Goal: Task Accomplishment & Management: Manage account settings

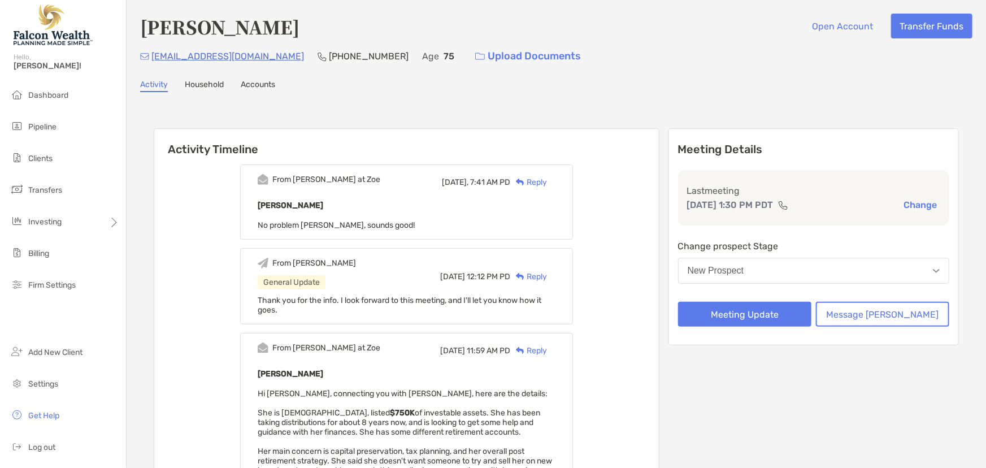
click at [744, 270] on div "New Prospect" at bounding box center [716, 271] width 57 height 10
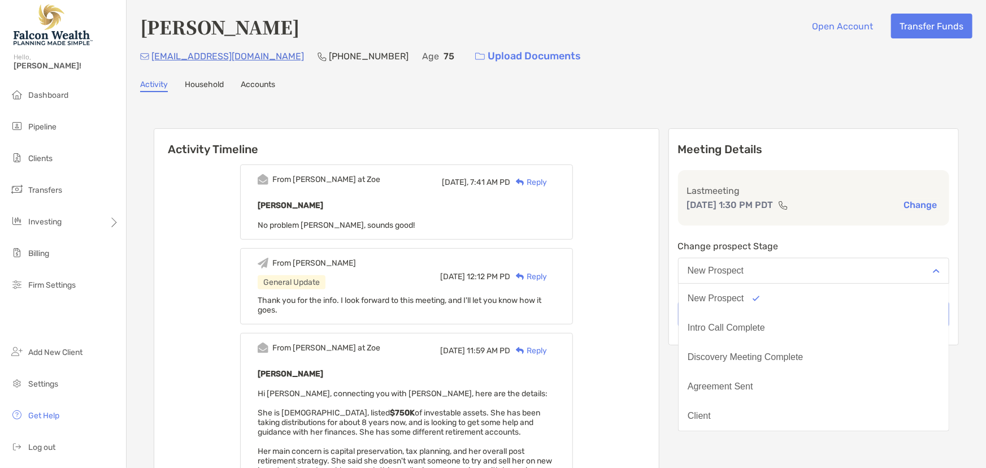
click at [659, 293] on div "From Paul at Zoe Today, 7:41 AM PD Reply Margarette Mike No problem Marc, sound…" at bounding box center [406, 437] width 505 height 562
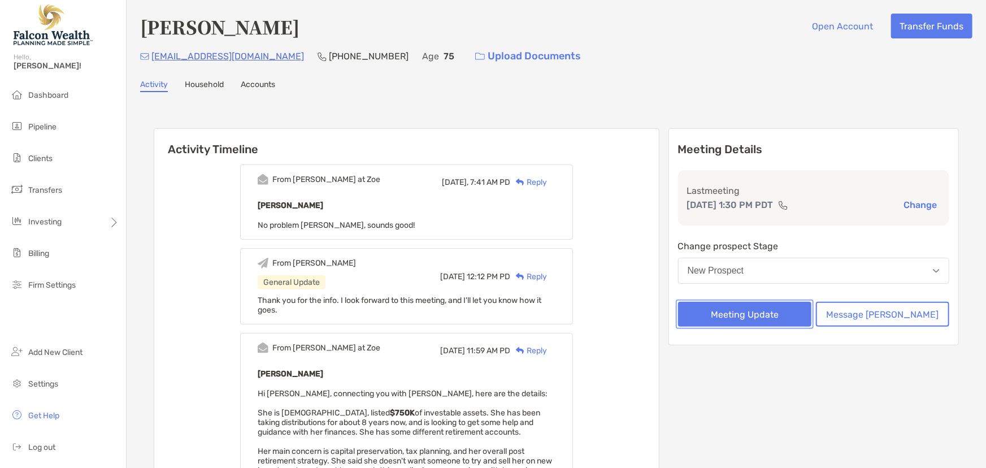
click at [763, 311] on button "Meeting Update" at bounding box center [744, 314] width 133 height 25
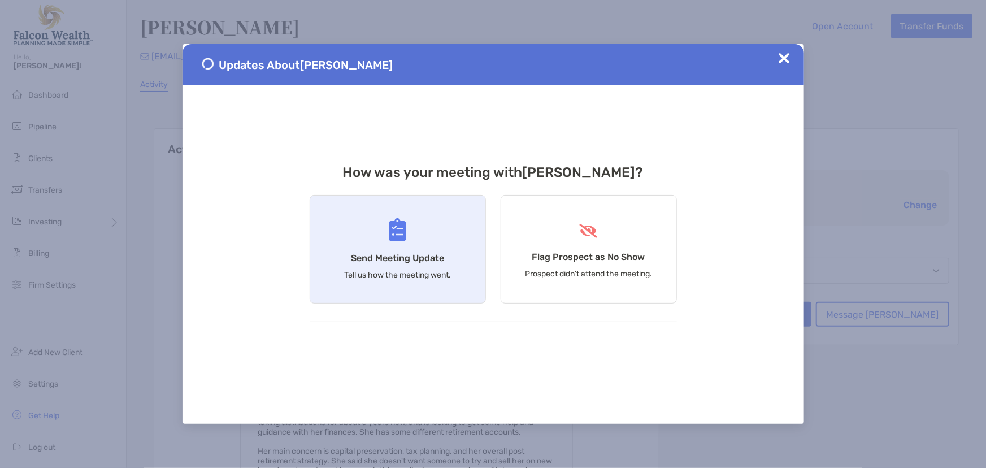
click at [388, 248] on div "Send Meeting Update Tell us how the meeting went." at bounding box center [398, 249] width 176 height 109
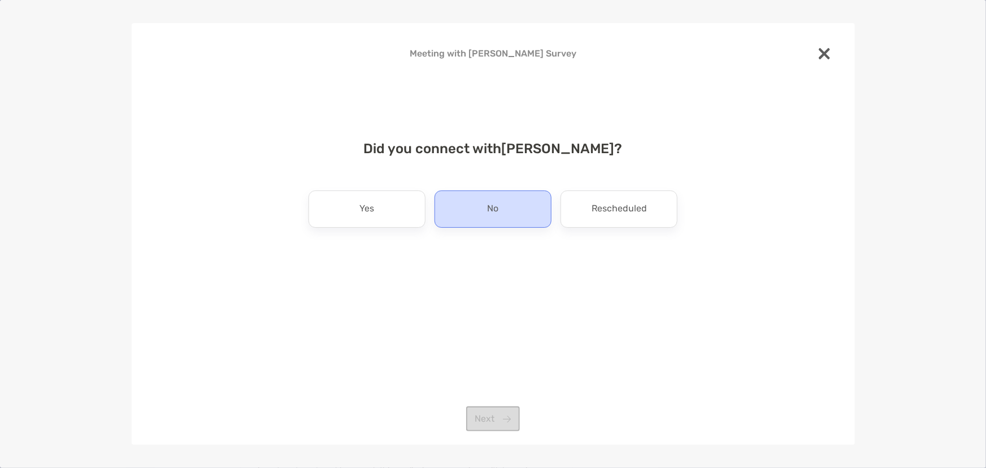
click at [504, 216] on div "No" at bounding box center [493, 208] width 117 height 37
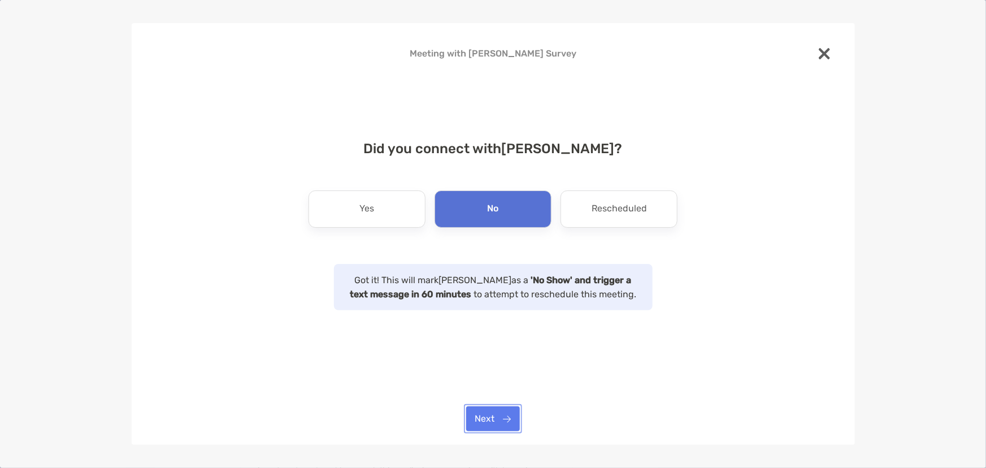
click at [503, 419] on button "Next" at bounding box center [493, 418] width 54 height 25
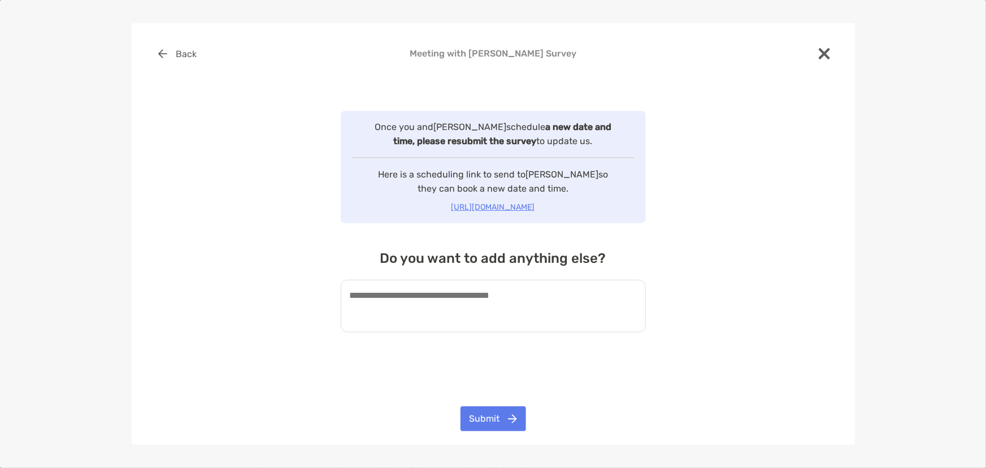
click at [455, 304] on textarea at bounding box center [493, 306] width 305 height 53
type textarea "**********"
click at [518, 354] on div "**********" at bounding box center [493, 205] width 687 height 328
click at [504, 418] on button "Submit" at bounding box center [494, 418] width 66 height 25
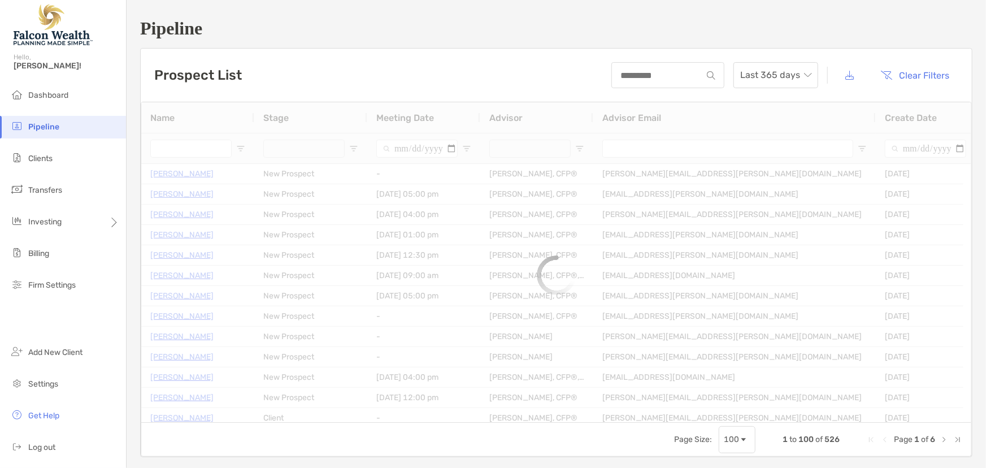
type input "****"
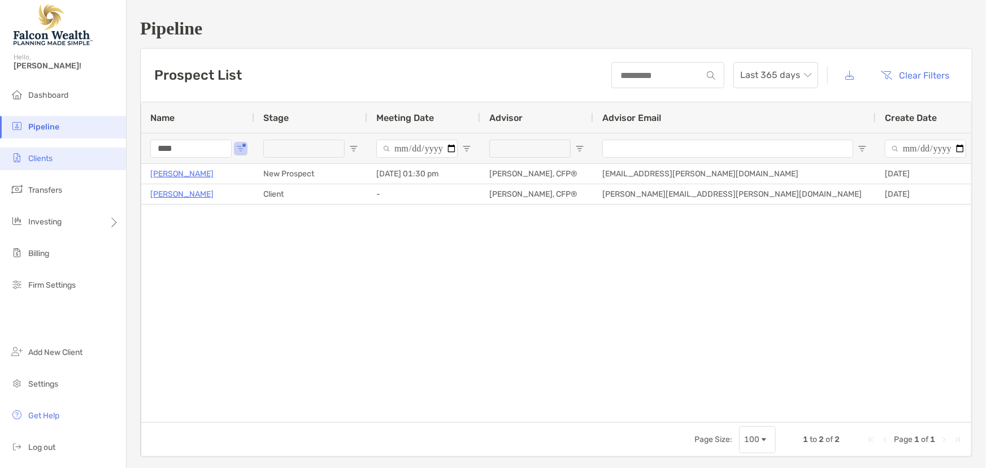
click at [51, 153] on li "Clients" at bounding box center [63, 159] width 126 height 23
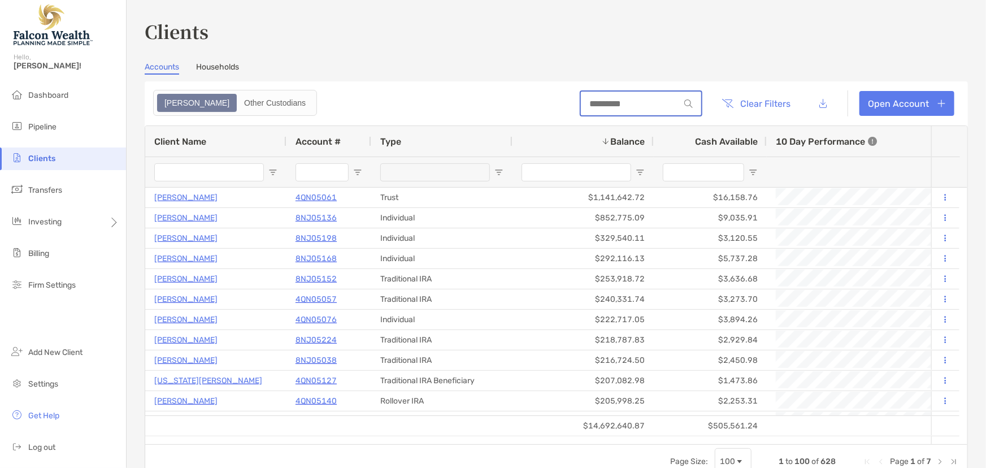
click at [608, 99] on input at bounding box center [630, 104] width 99 height 10
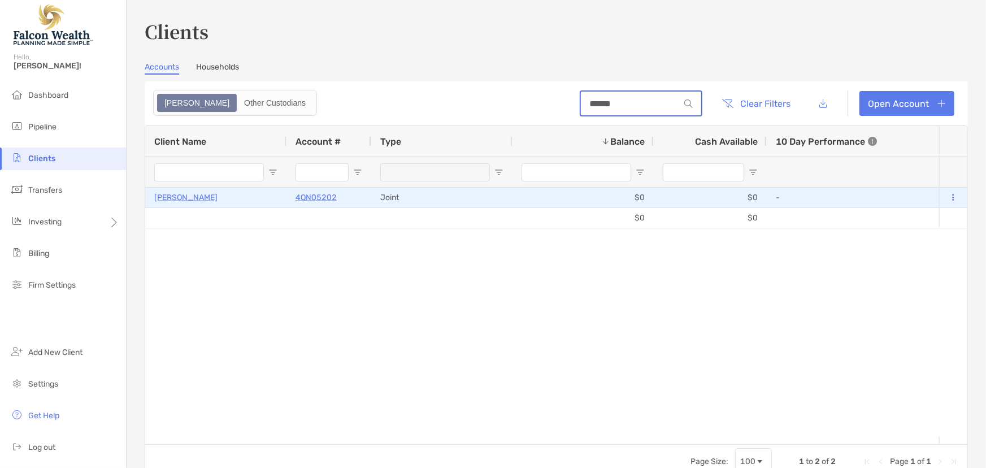
type input "******"
click at [310, 190] on p "4QN05202" at bounding box center [316, 197] width 41 height 14
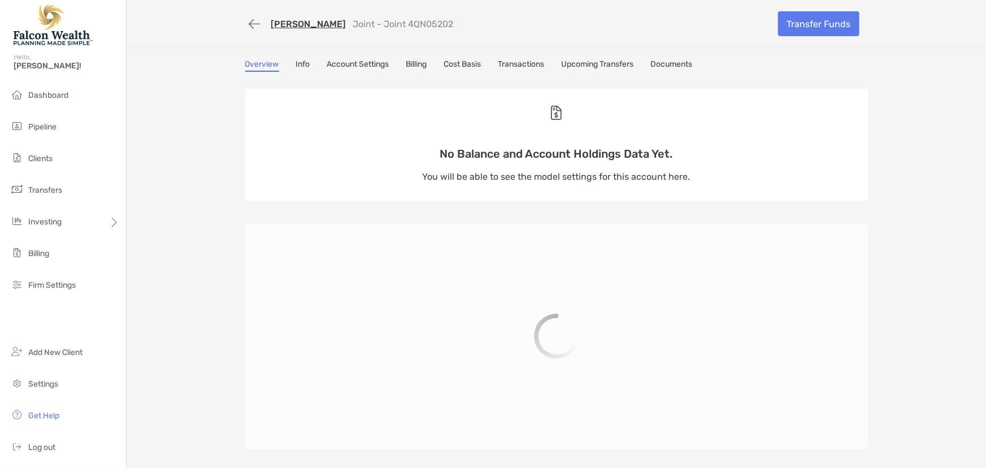
click at [594, 63] on link "Upcoming Transfers" at bounding box center [598, 65] width 72 height 12
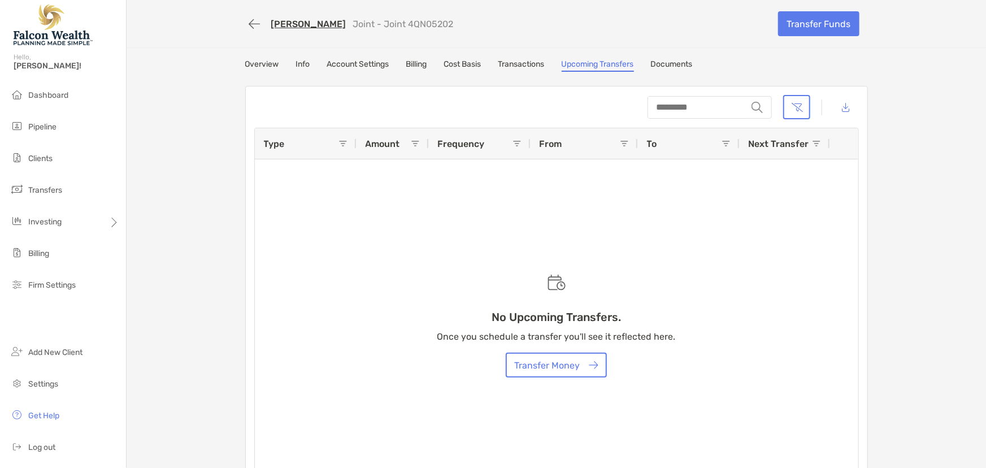
click at [516, 62] on link "Transactions" at bounding box center [522, 65] width 46 height 12
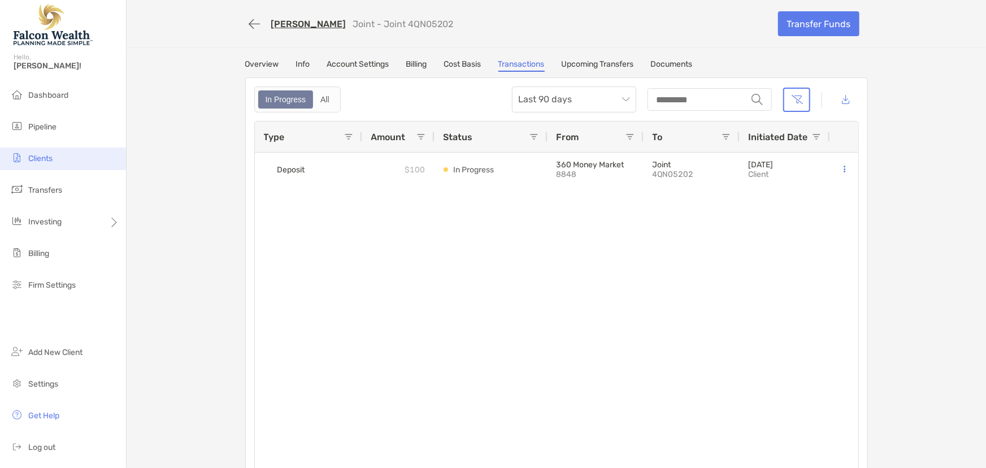
click at [40, 161] on span "Clients" at bounding box center [40, 159] width 24 height 10
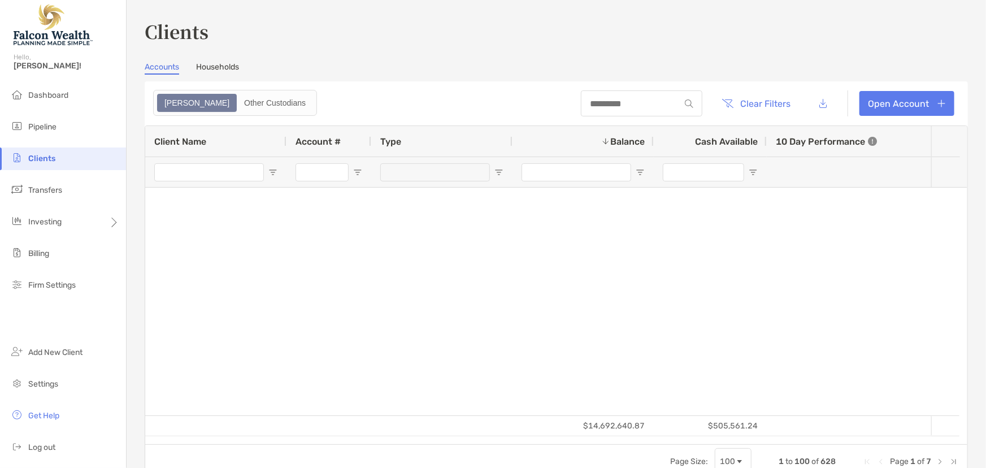
click at [633, 94] on div at bounding box center [642, 103] width 122 height 26
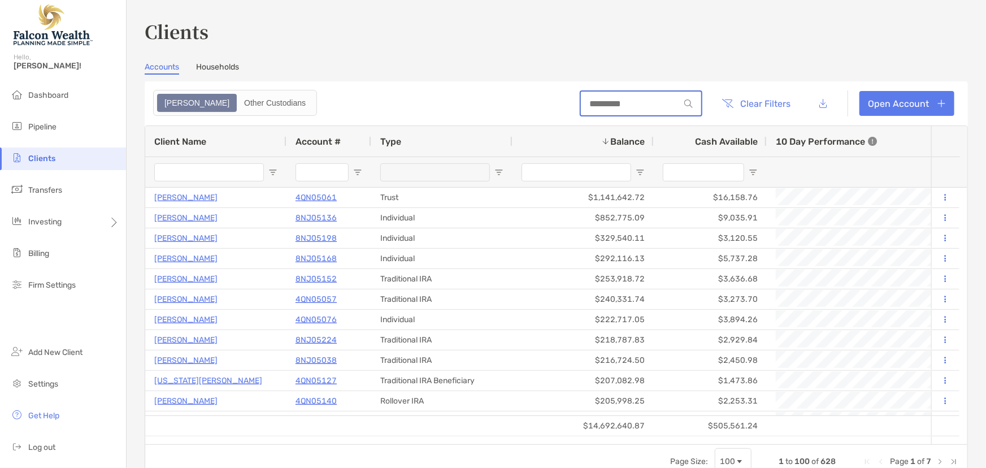
click at [614, 105] on input at bounding box center [630, 104] width 99 height 10
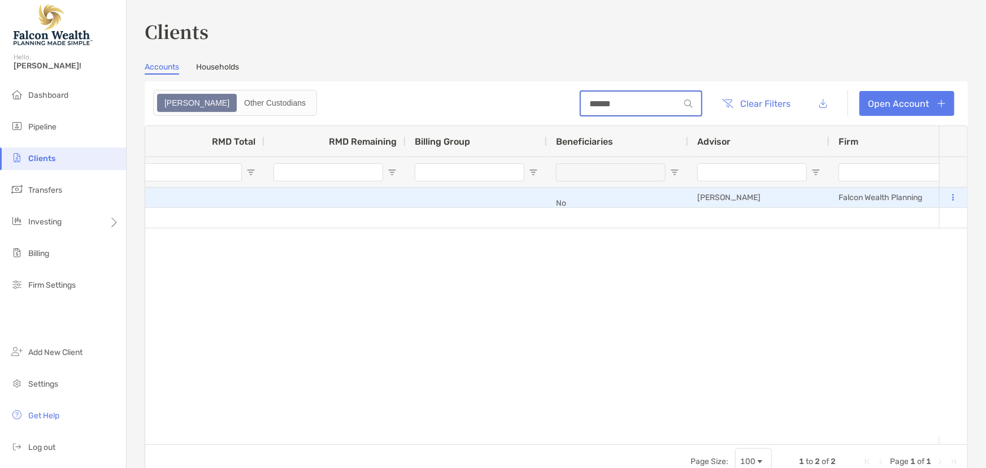
type input "******"
click at [953, 198] on icon at bounding box center [954, 197] width 2 height 7
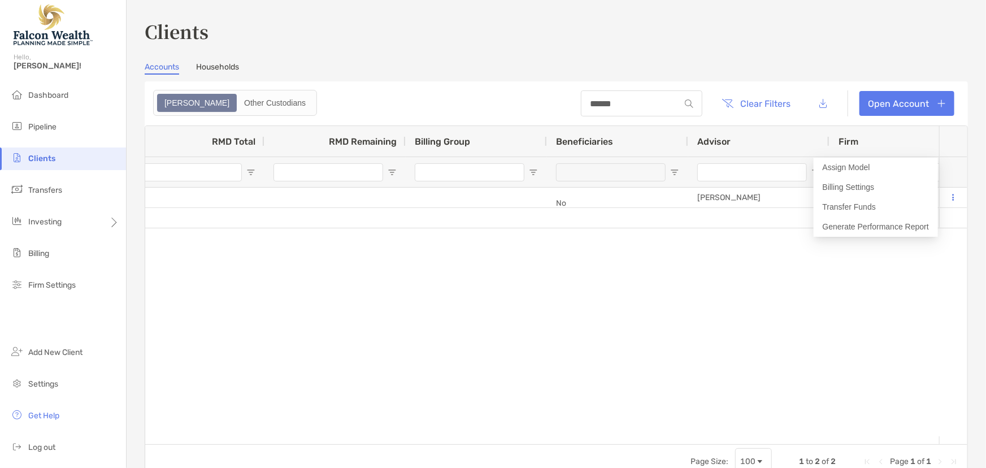
click at [603, 282] on div "[PERSON_NAME] 4QN05202 Joint $0 $0 - 0% 0% Completed Disabled [PERSON_NAME] Hou…" at bounding box center [542, 312] width 794 height 249
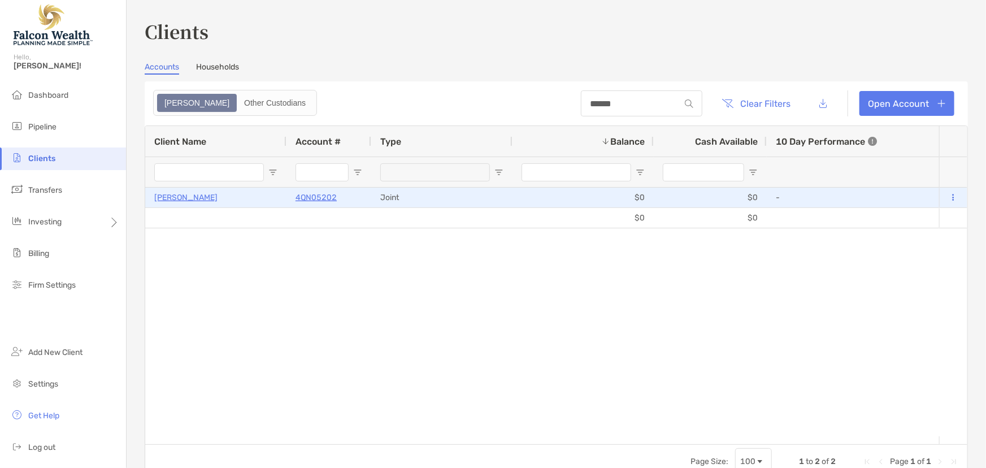
click at [318, 198] on p "4QN05202" at bounding box center [316, 197] width 41 height 14
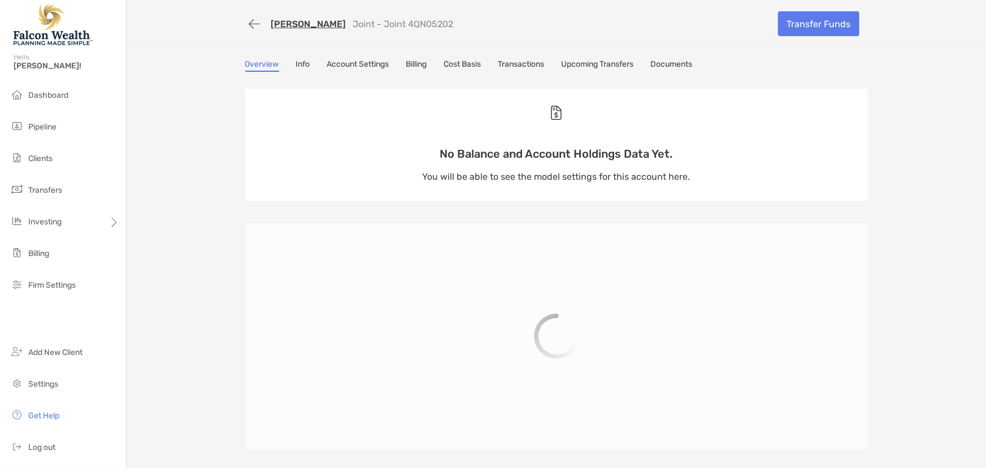
click at [363, 62] on link "Account Settings" at bounding box center [358, 65] width 62 height 12
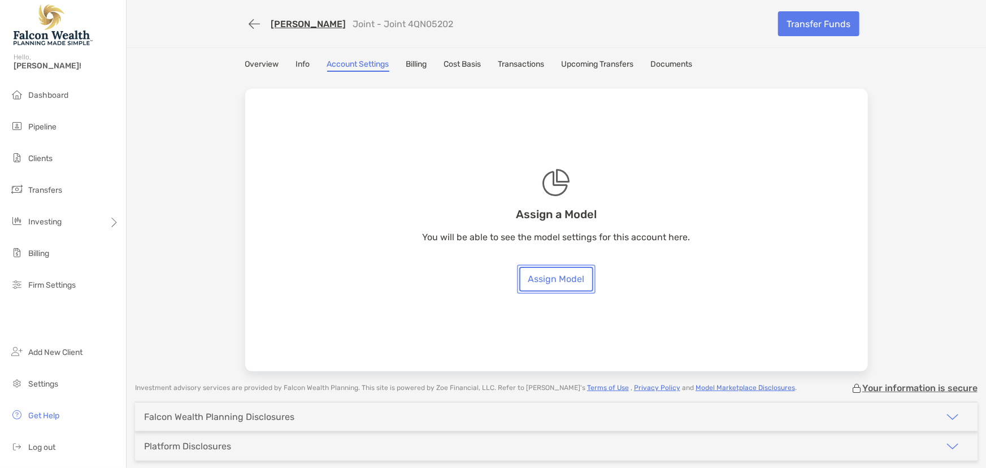
click at [556, 280] on link "Assign Model" at bounding box center [556, 279] width 74 height 25
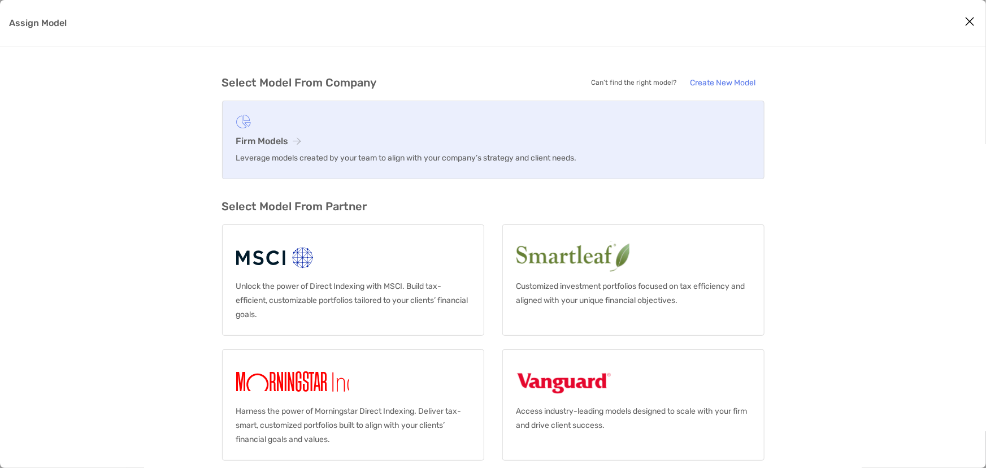
click at [335, 134] on link "Firm Models Leverage models created by your team to align with your company’s s…" at bounding box center [493, 140] width 543 height 79
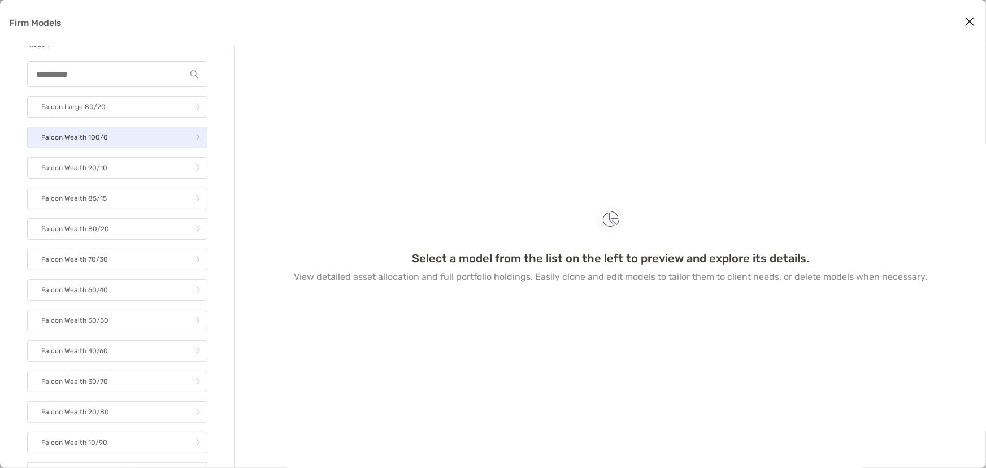
click at [106, 140] on link "Falcon Wealth 100/0" at bounding box center [117, 137] width 180 height 21
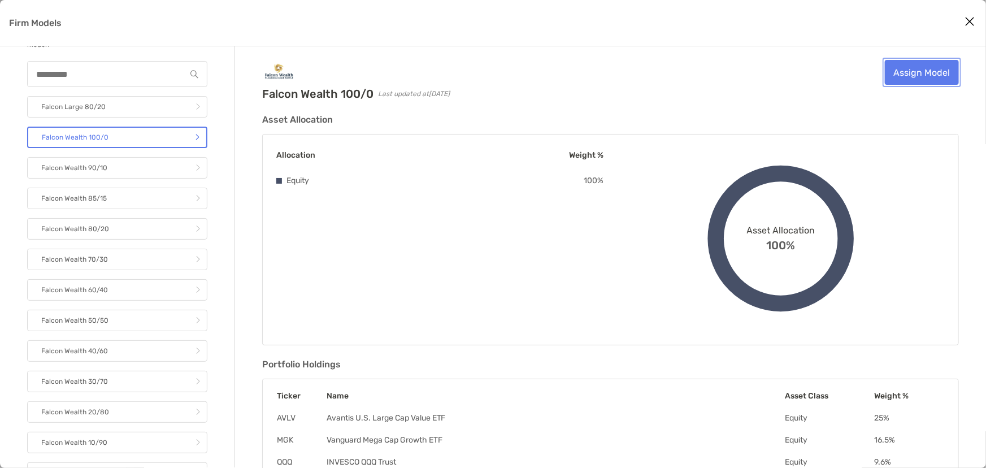
click at [906, 73] on link "Assign Model" at bounding box center [922, 72] width 74 height 25
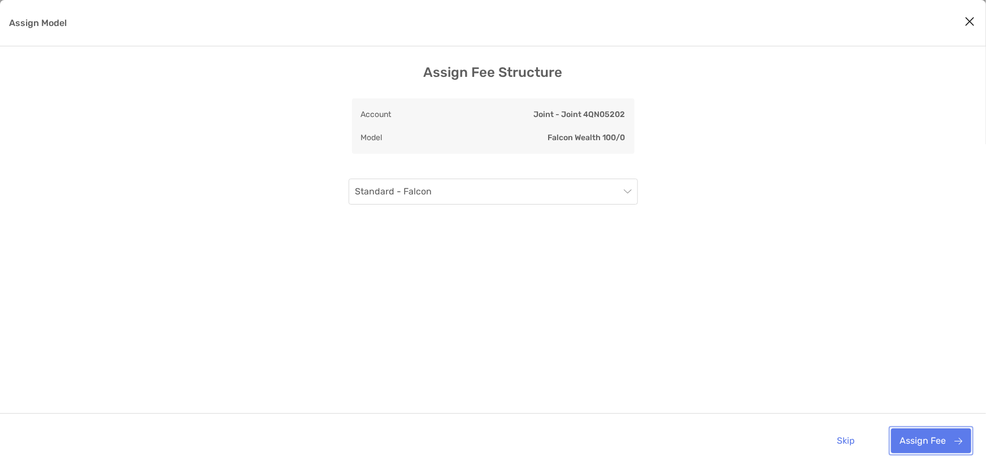
click at [926, 440] on button "Assign Fee" at bounding box center [931, 440] width 80 height 25
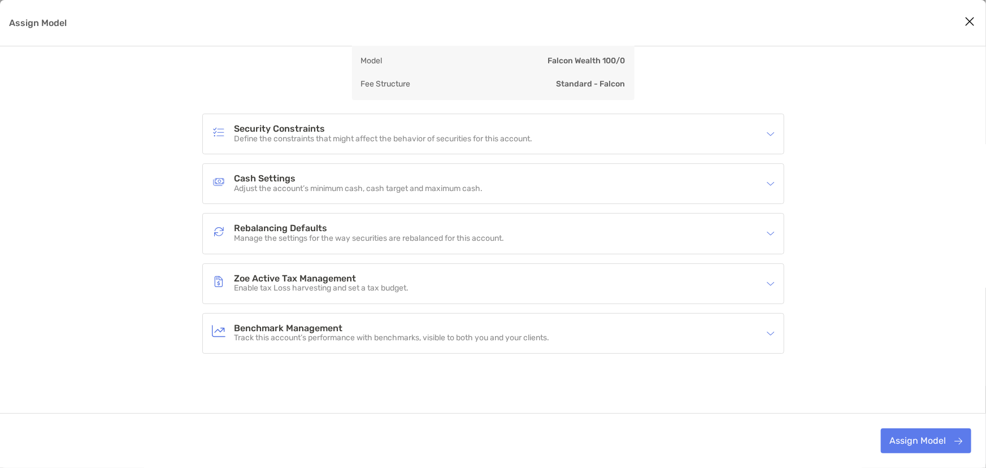
scroll to position [83, 0]
click at [310, 233] on p "Manage the settings for the way securities are rebalanced for this account." at bounding box center [370, 238] width 270 height 10
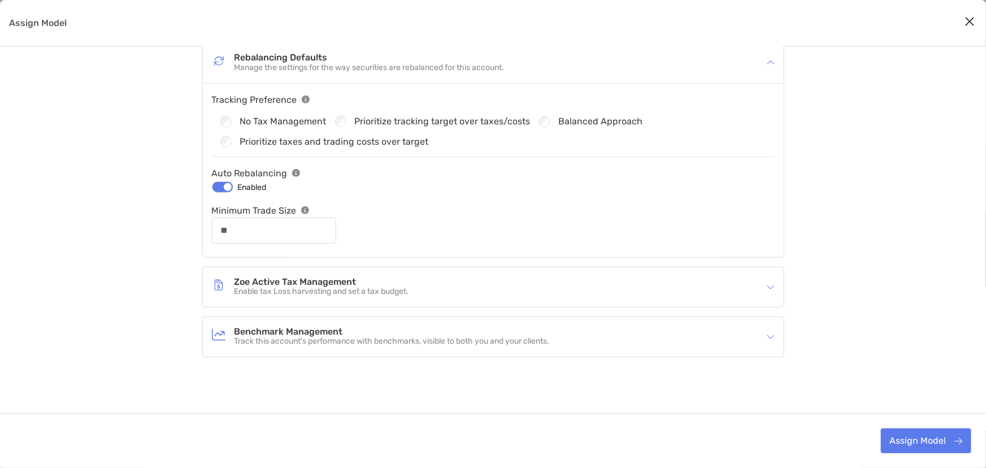
scroll to position [257, 0]
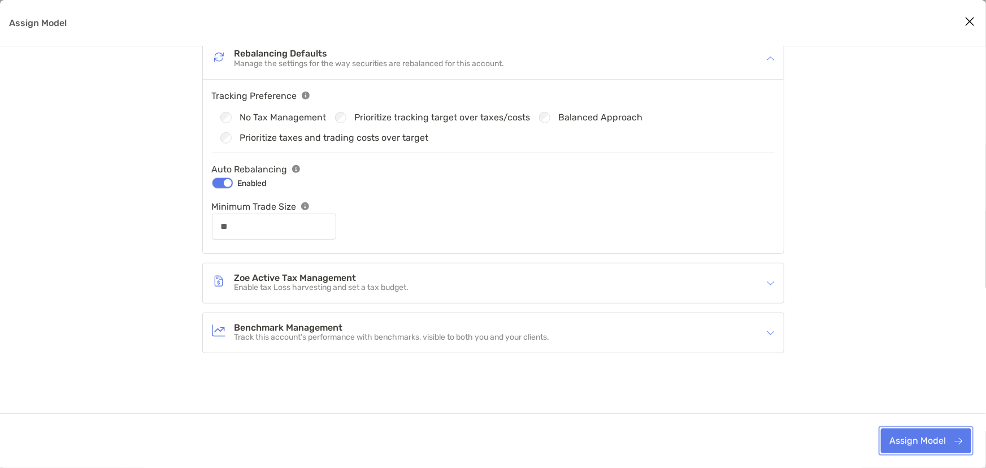
click at [912, 441] on button "Assign Model" at bounding box center [926, 440] width 90 height 25
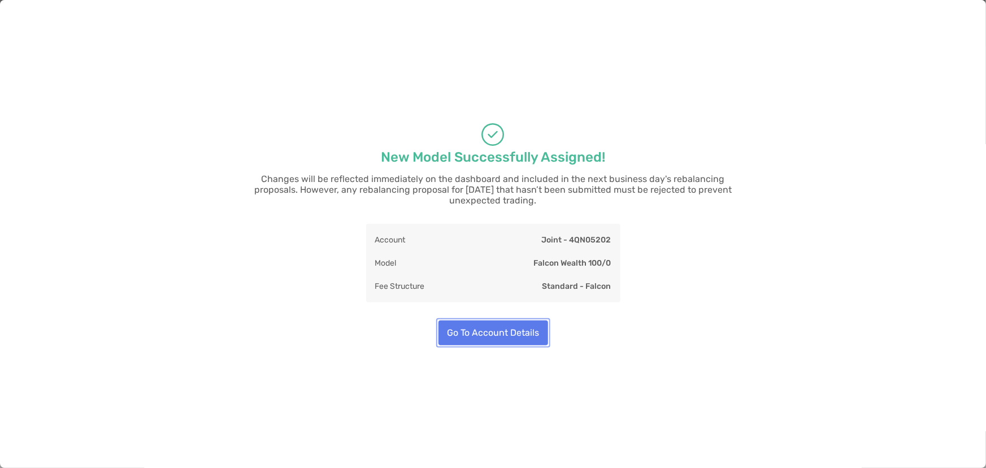
click at [494, 328] on button "Go To Account Details" at bounding box center [494, 333] width 110 height 25
type input "**"
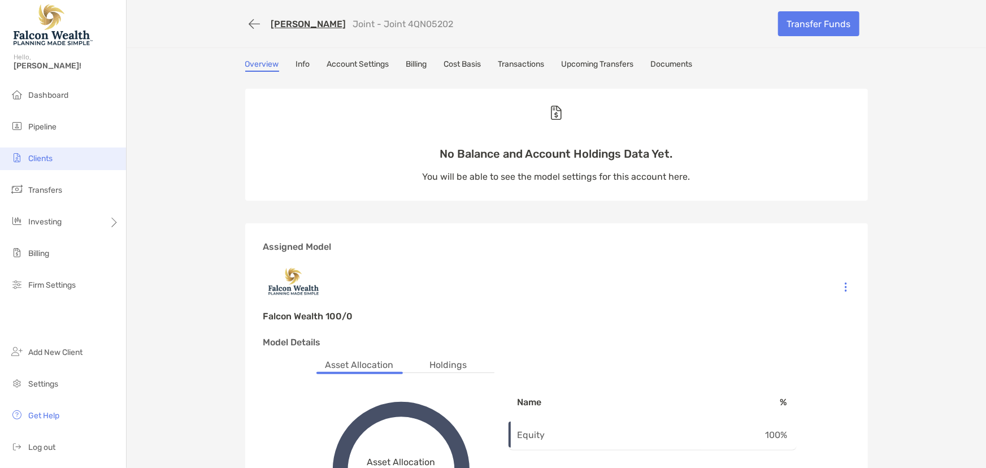
click at [46, 158] on span "Clients" at bounding box center [40, 159] width 24 height 10
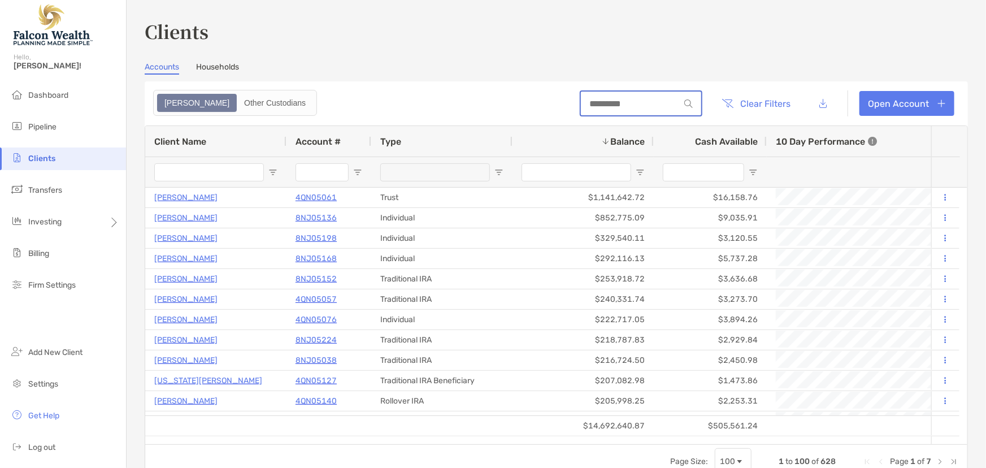
click at [627, 102] on input at bounding box center [630, 104] width 99 height 10
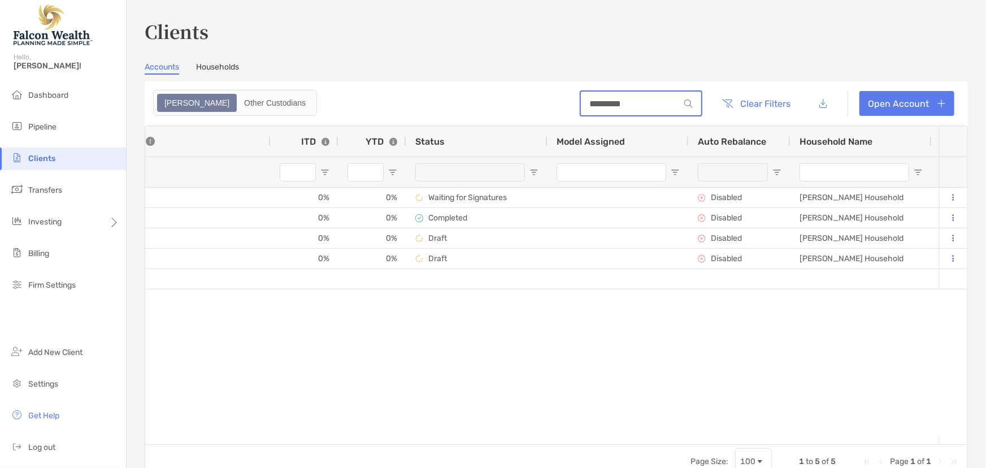
scroll to position [0, 731]
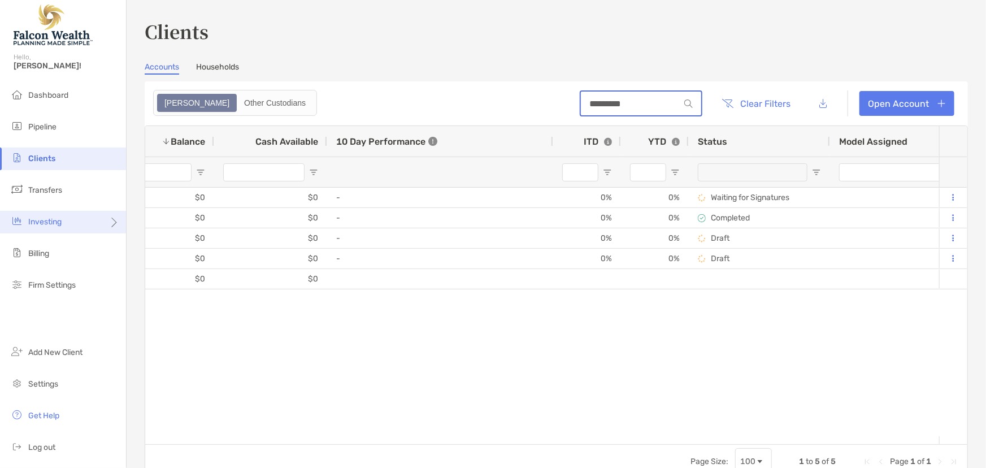
type input "*********"
click at [39, 158] on span "Clients" at bounding box center [41, 159] width 27 height 10
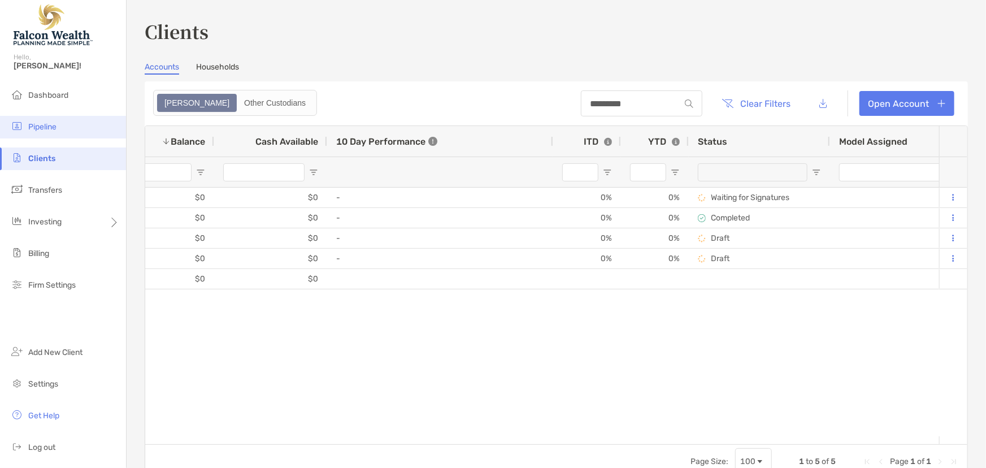
click at [43, 125] on span "Pipeline" at bounding box center [42, 127] width 28 height 10
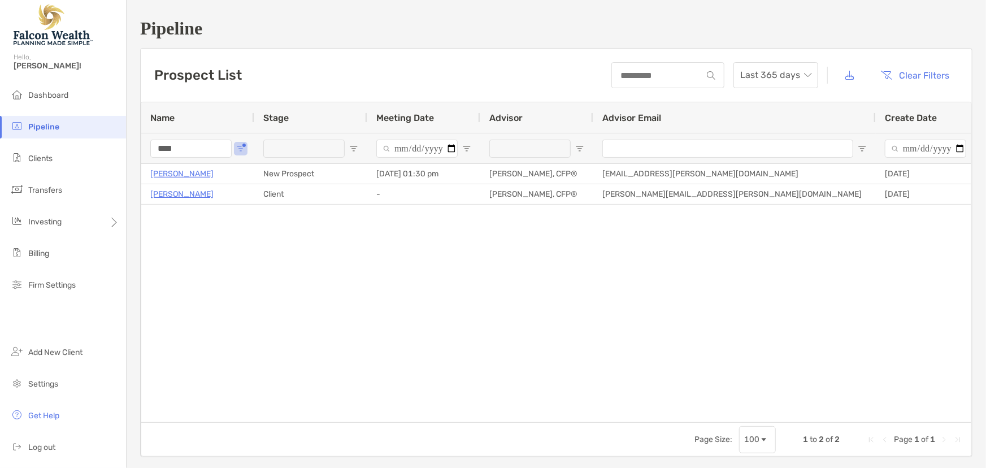
drag, startPoint x: 199, startPoint y: 153, endPoint x: 140, endPoint y: 153, distance: 58.8
click at [141, 153] on div "Name Stage Meeting Date Advisor Advisor Email Create Date **** [PERSON_NAME] Ne…" at bounding box center [557, 279] width 832 height 355
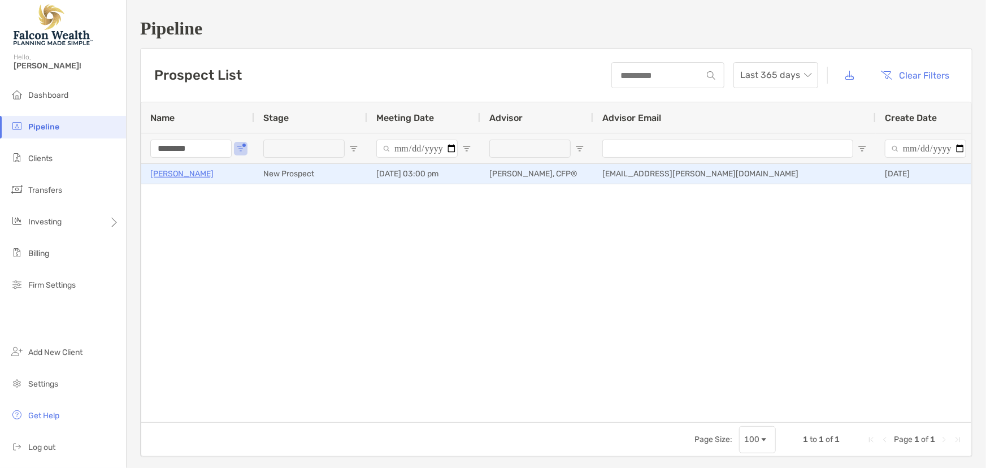
type input "********"
click at [202, 174] on p "[PERSON_NAME]" at bounding box center [181, 174] width 63 height 14
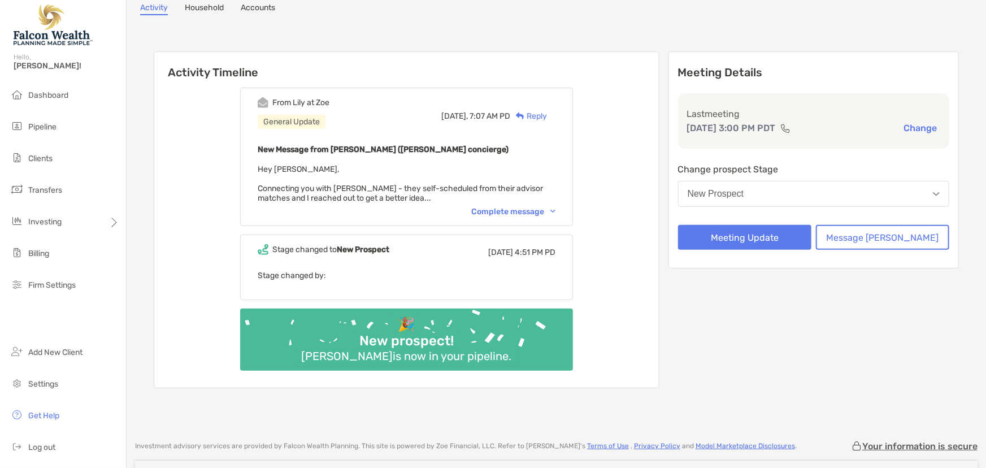
scroll to position [102, 0]
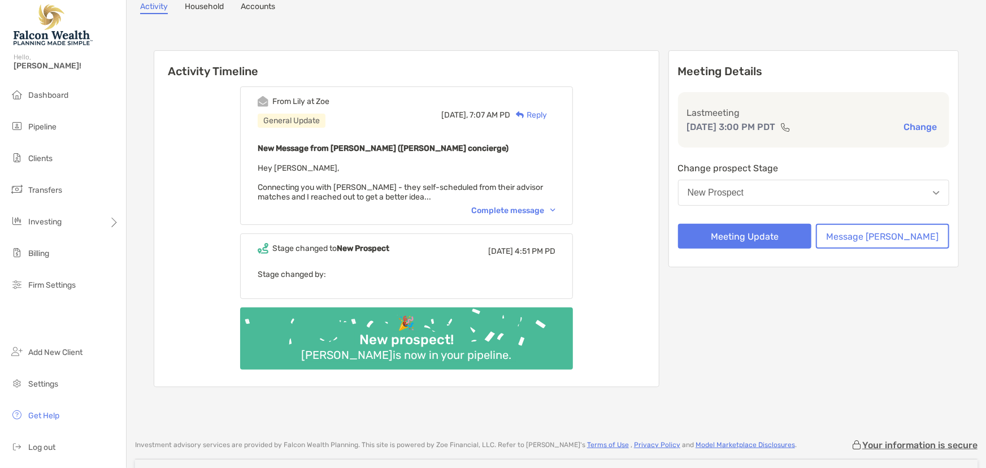
click at [529, 206] on div "Complete message" at bounding box center [513, 211] width 84 height 10
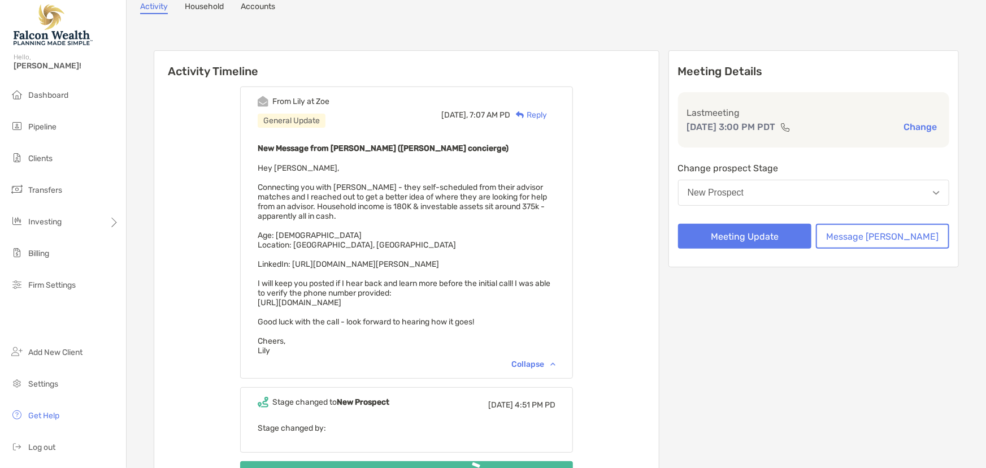
drag, startPoint x: 518, startPoint y: 231, endPoint x: 309, endPoint y: 235, distance: 209.2
click at [309, 235] on span "Hey Marc, Connecting you with Colin Linscomb - they self-scheduled from their a…" at bounding box center [404, 259] width 293 height 192
copy span "https://www.linkedin.com/in/colin-lipscomb-7220231a5/"
